Goal: Task Accomplishment & Management: Use online tool/utility

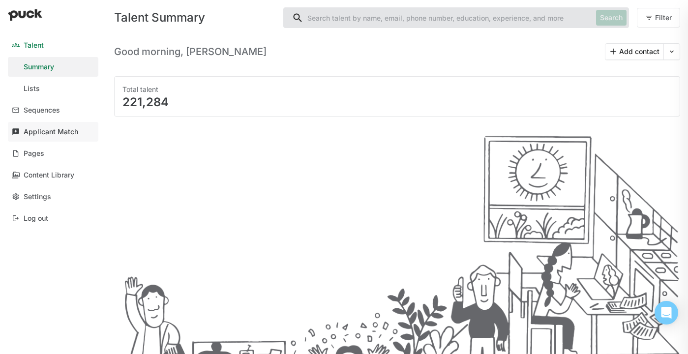
click at [67, 134] on div "Applicant Match" at bounding box center [51, 132] width 55 height 8
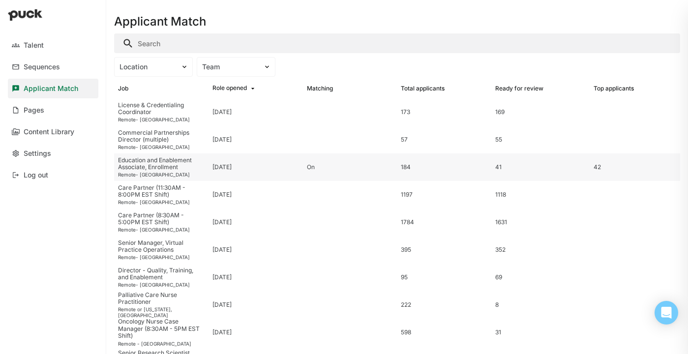
click at [182, 166] on div "Education and Enablement Associate, Enrollment" at bounding box center [161, 164] width 87 height 14
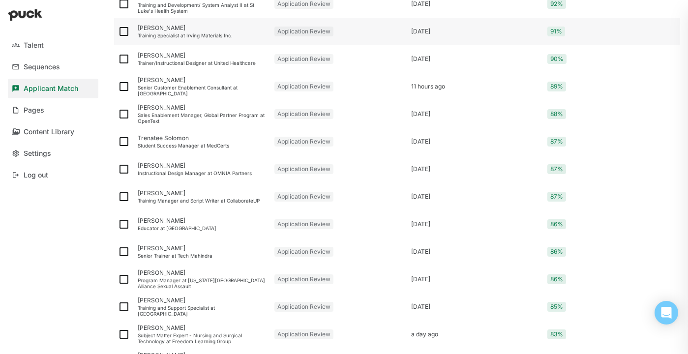
scroll to position [220, 0]
click at [200, 88] on div "Senior Customer Enablement Consultant at Omnicell" at bounding box center [202, 90] width 129 height 12
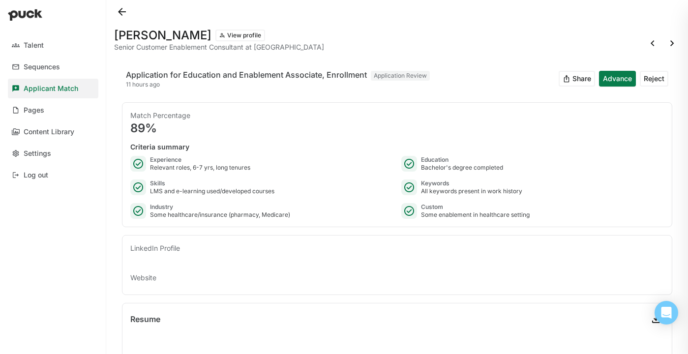
click at [123, 17] on button at bounding box center [122, 12] width 16 height 16
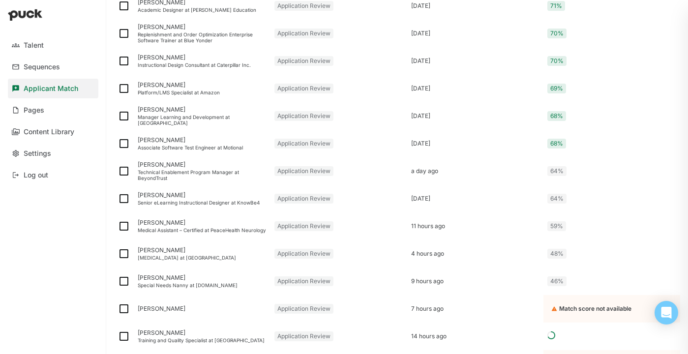
scroll to position [910, 0]
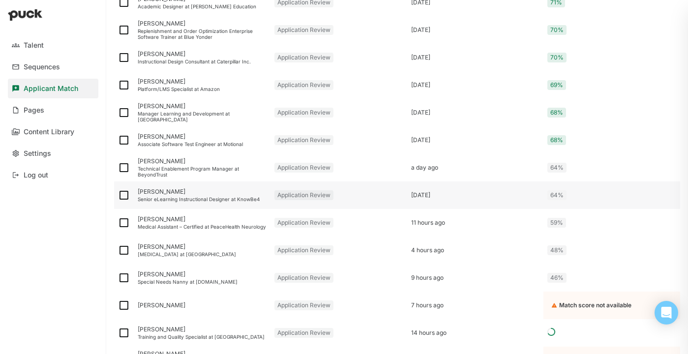
click at [185, 193] on div "Dave Eng" at bounding box center [202, 191] width 129 height 7
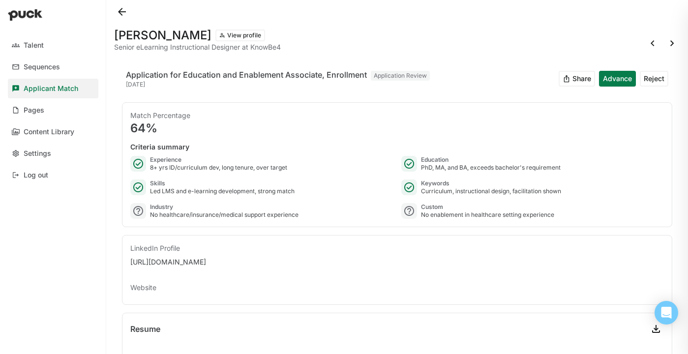
click at [122, 8] on button at bounding box center [122, 12] width 16 height 16
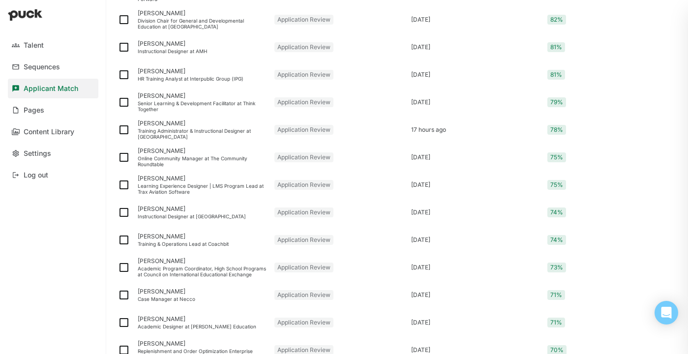
scroll to position [593, 0]
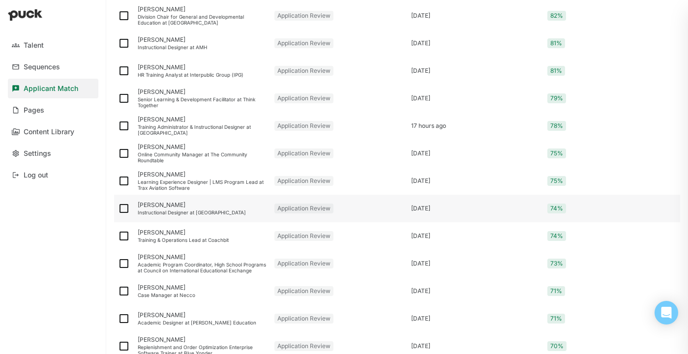
click at [184, 212] on div "Instructional Designer at CLEAResult" at bounding box center [202, 213] width 129 height 6
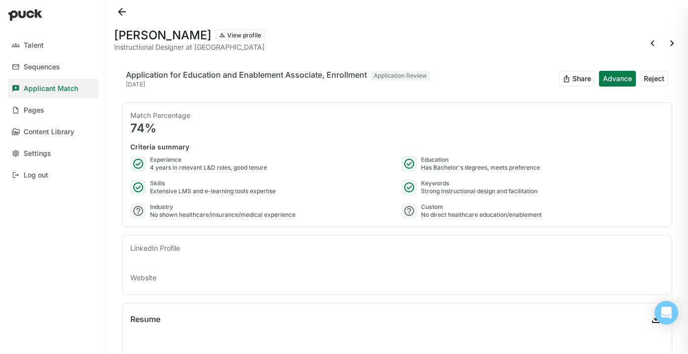
click at [123, 10] on button at bounding box center [122, 12] width 16 height 16
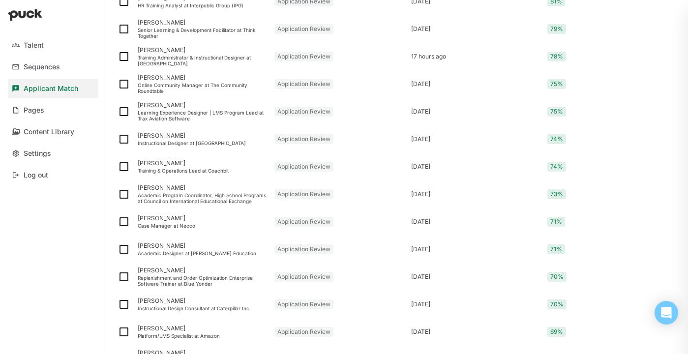
scroll to position [662, 0]
click at [204, 59] on div "Training Administrator & Instructional Designer at Pan-American High School" at bounding box center [202, 61] width 129 height 12
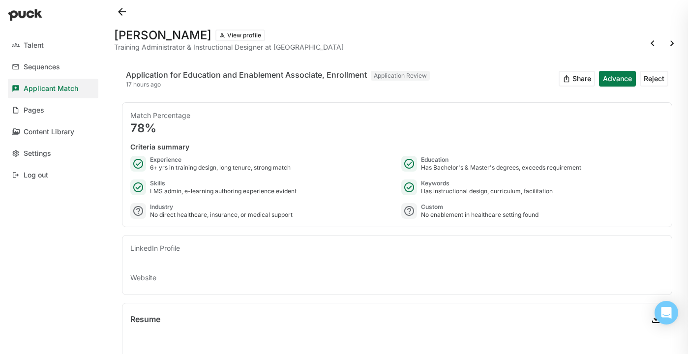
click at [122, 14] on button at bounding box center [122, 12] width 16 height 16
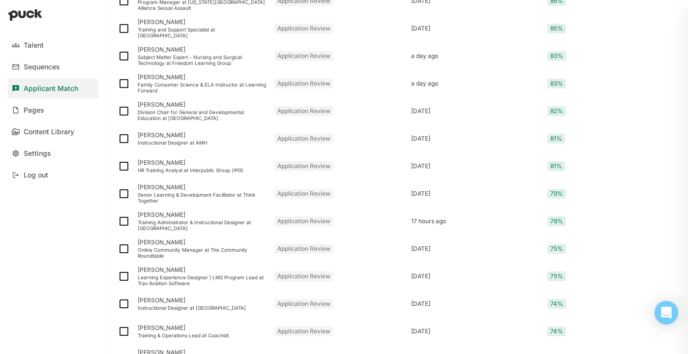
scroll to position [494, 0]
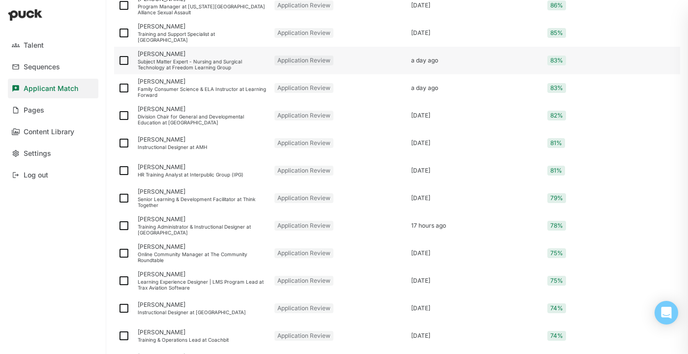
click at [170, 65] on div "Subject Matter Expert - Nursing and Surgical Technology at Freedom Learning Gro…" at bounding box center [202, 65] width 129 height 12
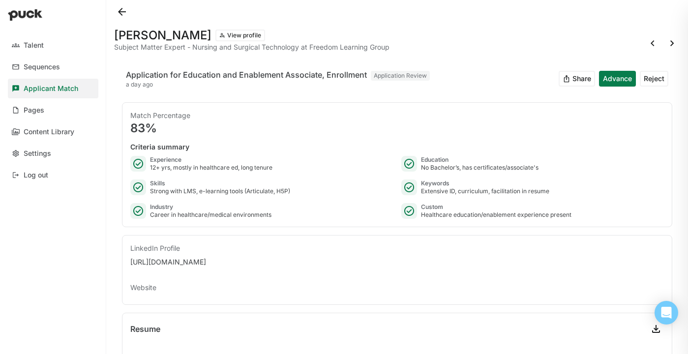
click at [120, 16] on button at bounding box center [122, 12] width 16 height 16
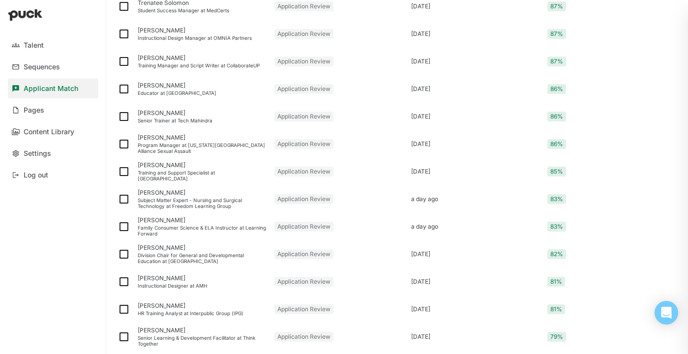
scroll to position [355, 0]
click at [168, 90] on div "Educator at Dekalb County School District" at bounding box center [202, 93] width 129 height 6
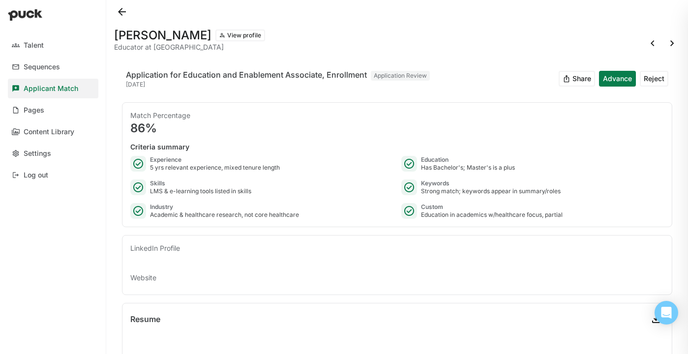
click at [120, 13] on button at bounding box center [122, 12] width 16 height 16
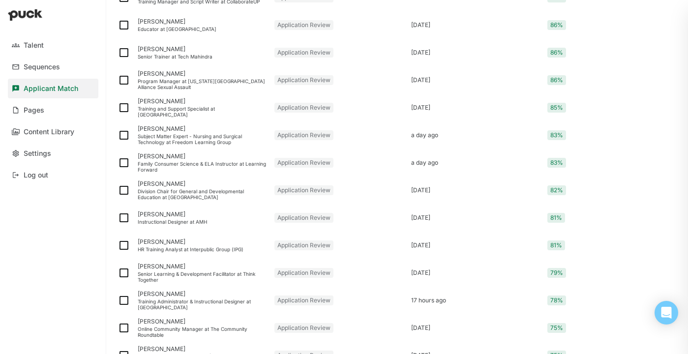
scroll to position [420, 0]
click at [216, 220] on div "Instructional Designer at AMH" at bounding box center [202, 221] width 129 height 6
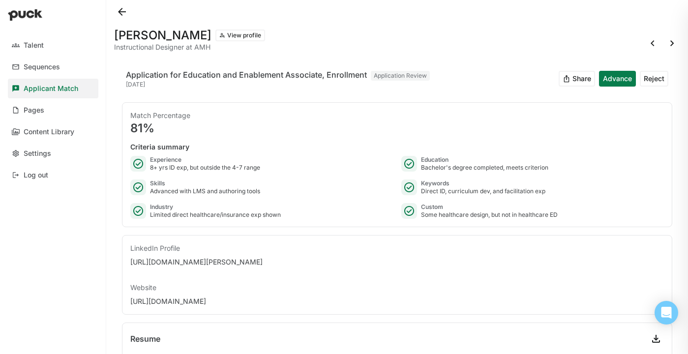
click at [121, 13] on button at bounding box center [122, 12] width 16 height 16
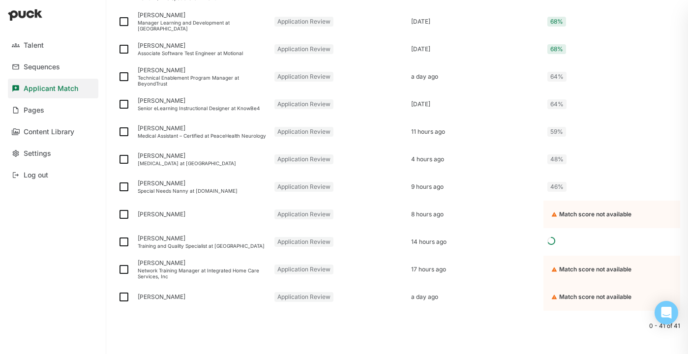
scroll to position [1003, 0]
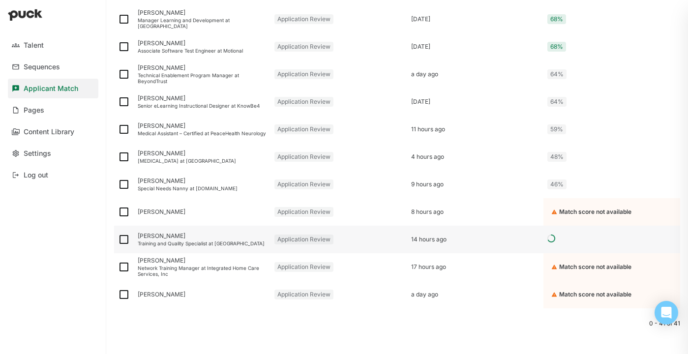
click at [183, 241] on div "Training and Quality Specialist at Revecore" at bounding box center [202, 244] width 129 height 6
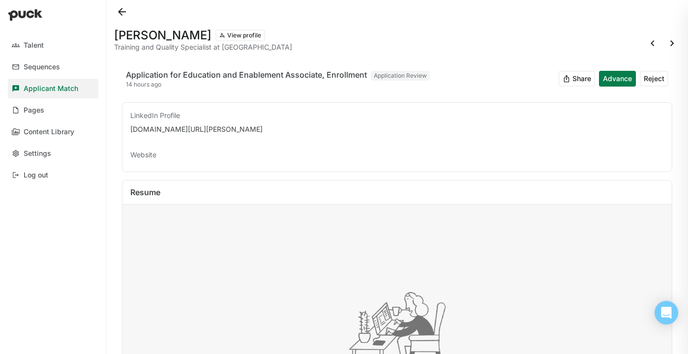
click at [125, 8] on button at bounding box center [122, 12] width 16 height 16
